Goal: Check status: Check status

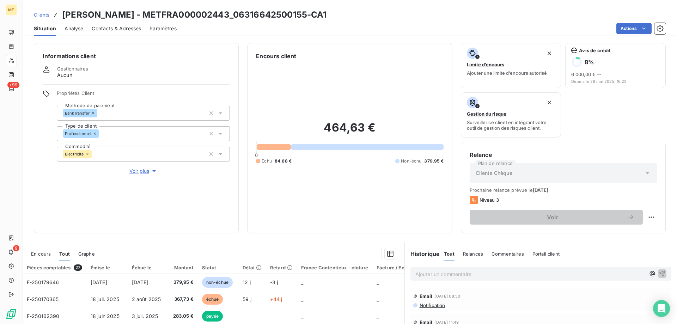
scroll to position [94, 0]
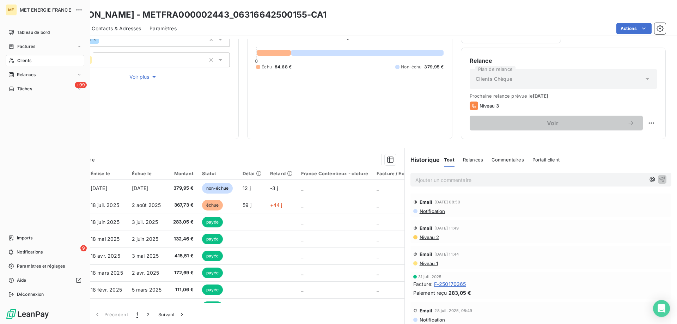
click at [12, 59] on icon at bounding box center [11, 61] width 6 height 6
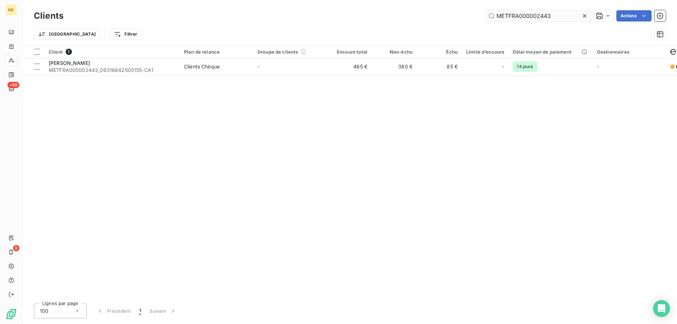
click at [516, 20] on input "METFRA000002443" at bounding box center [538, 15] width 106 height 11
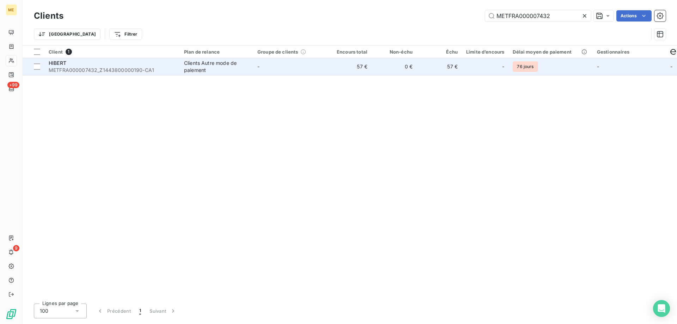
type input "METFRA000007432"
click at [118, 67] on span "METFRA000007432_Z1443800000190-CA1" at bounding box center [112, 70] width 127 height 7
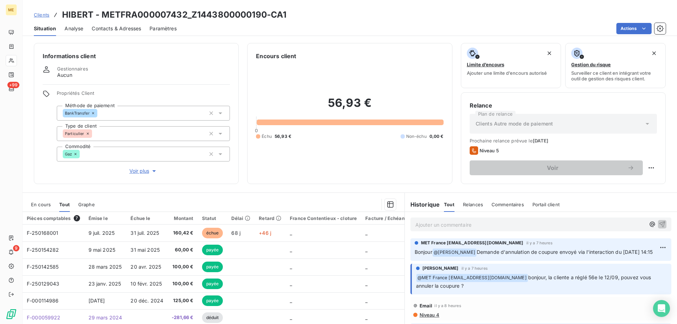
click at [43, 209] on div "En cours" at bounding box center [41, 204] width 20 height 15
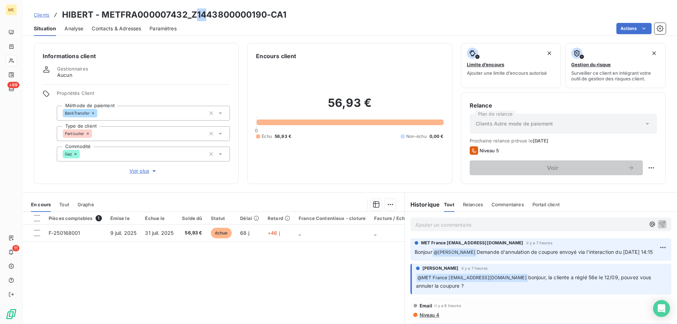
drag, startPoint x: 195, startPoint y: 16, endPoint x: 203, endPoint y: 14, distance: 8.6
click at [203, 14] on h3 "HIBERT - METFRA000007432_Z1443800000190-CA1" at bounding box center [174, 14] width 224 height 13
click at [201, 16] on h3 "HIBERT - METFRA000007432_Z1443800000190-CA1" at bounding box center [174, 14] width 224 height 13
drag, startPoint x: 188, startPoint y: 13, endPoint x: 254, endPoint y: 12, distance: 66.6
click at [254, 12] on h3 "HIBERT - METFRA000007432_Z1443800000190-CA1" at bounding box center [174, 14] width 224 height 13
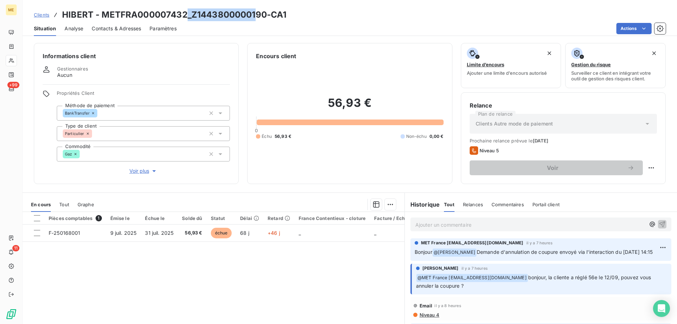
click at [233, 16] on h3 "HIBERT - METFRA000007432_Z1443800000190-CA1" at bounding box center [174, 14] width 224 height 13
drag, startPoint x: 191, startPoint y: 13, endPoint x: 264, endPoint y: 13, distance: 73.3
click at [264, 13] on h3 "HIBERT - METFRA000007432_Z1443800000190-CA1" at bounding box center [174, 14] width 224 height 13
copy h3 "Z1443800000190"
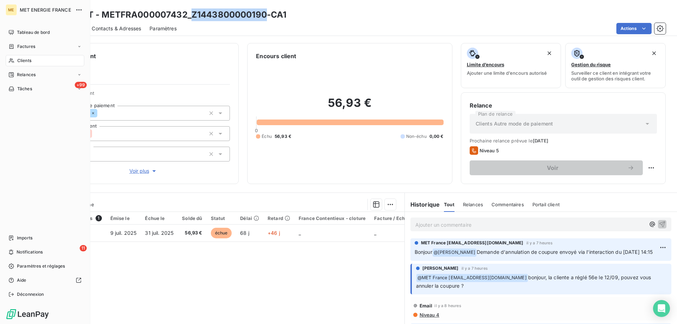
drag, startPoint x: 18, startPoint y: 57, endPoint x: 88, endPoint y: 45, distance: 71.6
click at [19, 57] on div "Clients" at bounding box center [45, 60] width 79 height 11
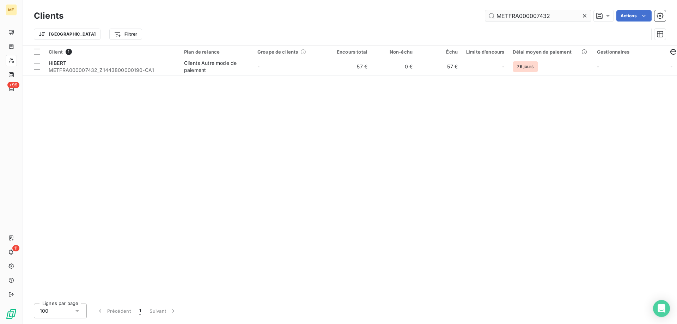
click at [516, 12] on input "METFRA000007432" at bounding box center [538, 15] width 106 height 11
type input "METFRA000009017"
click at [126, 76] on div "Client 1 Plan de relance Groupe de clients Encours total Non-échu Échu Limite d…" at bounding box center [350, 171] width 654 height 252
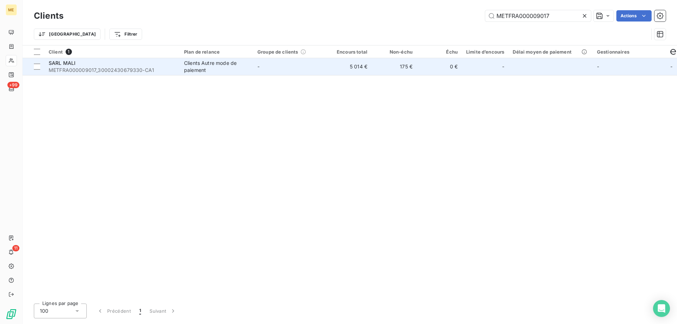
click at [127, 69] on span "METFRA000009017_30002430679330-CA1" at bounding box center [112, 70] width 127 height 7
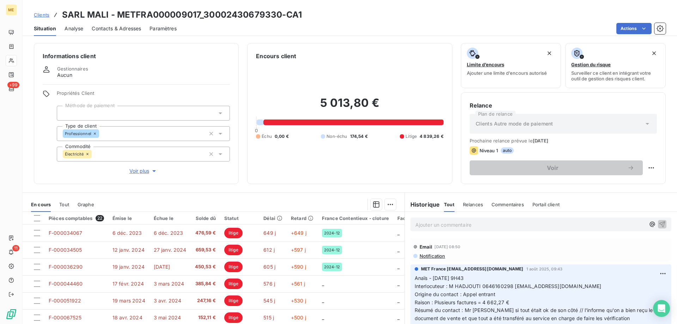
scroll to position [45, 0]
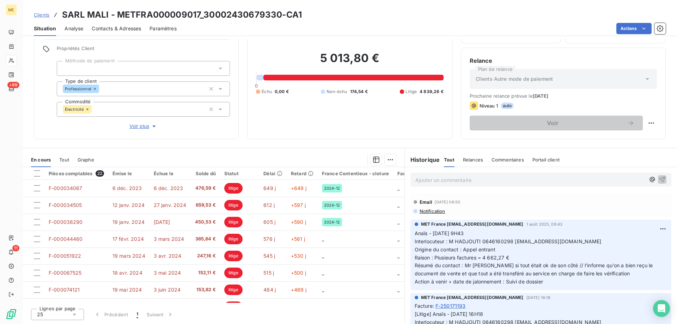
click at [145, 123] on span "Voir plus" at bounding box center [143, 126] width 28 height 7
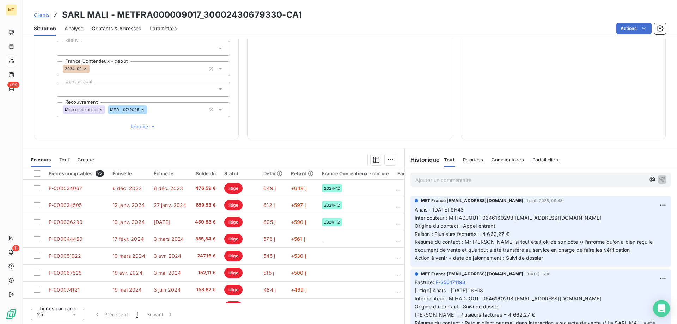
scroll to position [0, 0]
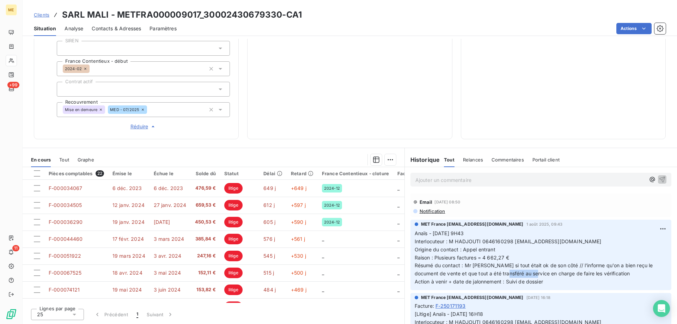
drag, startPoint x: 515, startPoint y: 272, endPoint x: 544, endPoint y: 271, distance: 29.6
click at [544, 271] on span "Résumé du contact : Mr [PERSON_NAME] si tout était ok de son côté // l'informe …" at bounding box center [535, 269] width 240 height 14
click at [587, 279] on p "Anaïs - [DATE] 9H43 Interlocuteur : M HADJOUTI 0646160298 [EMAIL_ADDRESS][DOMAI…" at bounding box center [541, 257] width 252 height 56
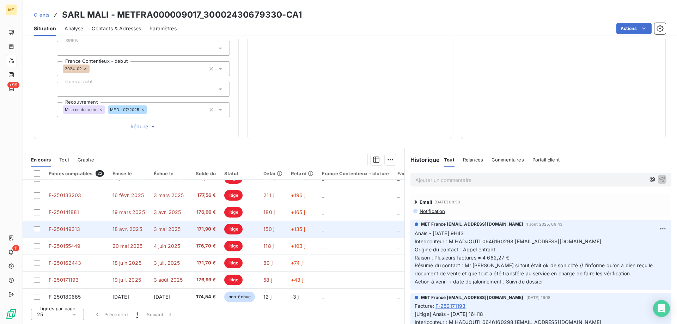
scroll to position [252, 0]
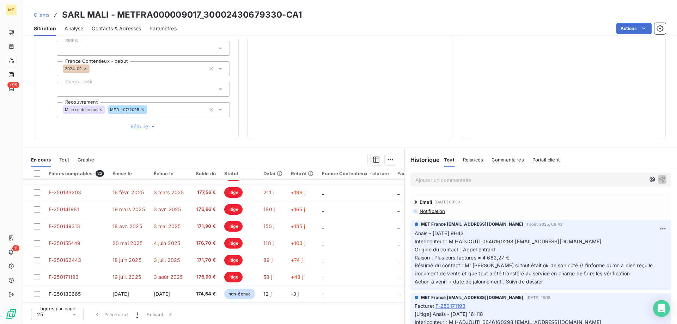
click at [484, 177] on p "Ajouter un commentaire ﻿" at bounding box center [530, 180] width 230 height 9
click at [649, 178] on icon "button" at bounding box center [652, 179] width 7 height 7
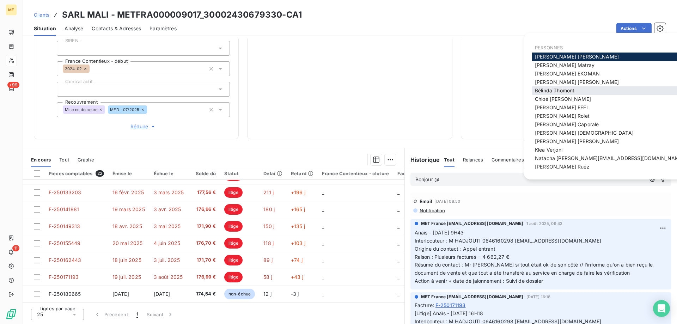
click at [565, 94] on div "[PERSON_NAME]" at bounding box center [609, 90] width 155 height 8
click at [545, 92] on span "[PERSON_NAME]" at bounding box center [554, 90] width 39 height 6
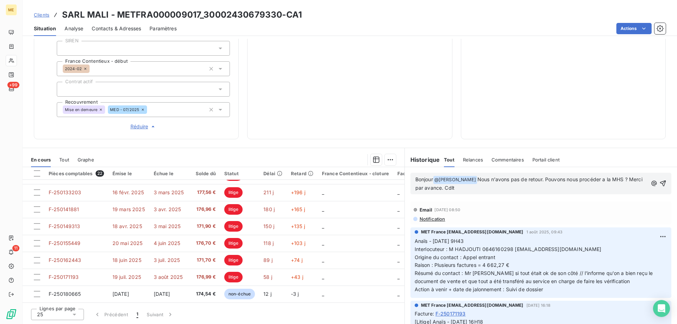
click at [558, 177] on span "Nous n'avons pas de retour. Pouvons nous procéder a la MHS ? Merci par avance. …" at bounding box center [529, 183] width 228 height 14
click at [0, 0] on lt-span "Pouvons-nous" at bounding box center [0, 0] width 0 height 0
click at [604, 179] on span "Nous n'avons pas de retour. Pouvons-nous procéder a la MHS ? Merci par avance. …" at bounding box center [529, 183] width 229 height 14
click at [0, 0] on lt-div "à Ignorer" at bounding box center [0, 0] width 0 height 0
click at [0, 0] on lt-span "à" at bounding box center [0, 0] width 0 height 0
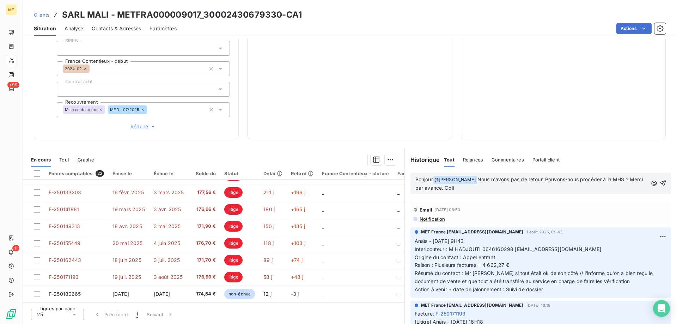
click at [477, 189] on p "Bonjour @ [PERSON_NAME] ﻿ Nous n'avons pas de retour. Pouvons-nous procéder à l…" at bounding box center [531, 184] width 232 height 17
click at [659, 184] on icon "button" at bounding box center [662, 183] width 7 height 7
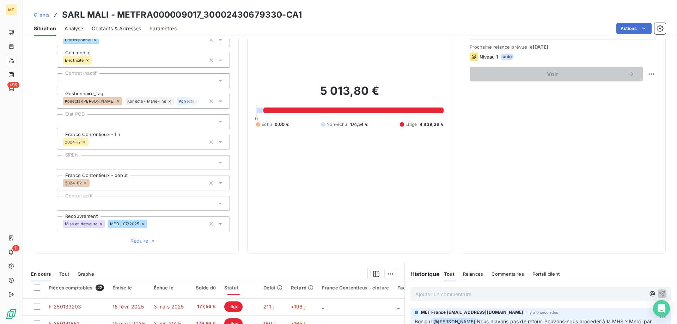
scroll to position [0, 0]
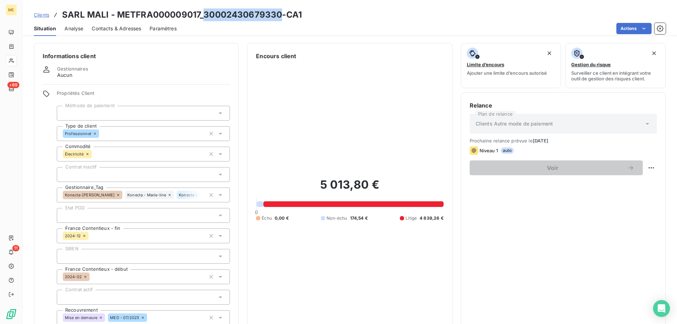
drag, startPoint x: 203, startPoint y: 14, endPoint x: 278, endPoint y: 16, distance: 75.1
click at [278, 16] on h3 "SARL MALI - METFRA000009017_30002430679330-CA1" at bounding box center [182, 14] width 240 height 13
copy h3 "30002430679330"
